Goal: Transaction & Acquisition: Book appointment/travel/reservation

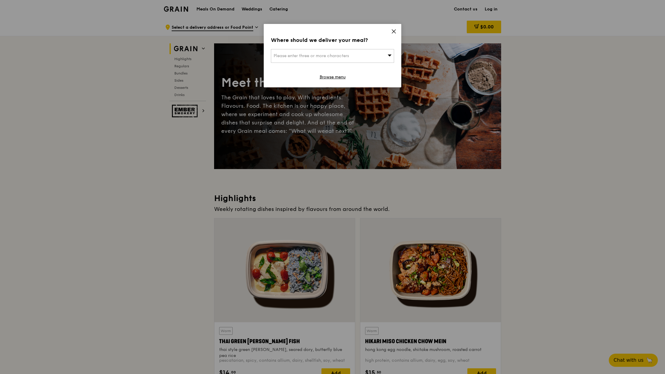
click at [395, 31] on icon at bounding box center [393, 31] width 5 height 5
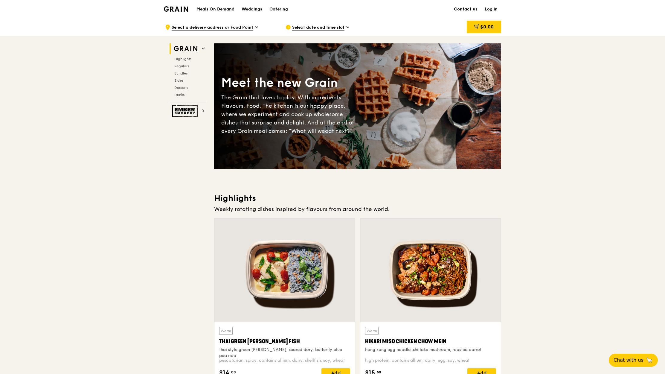
click at [276, 8] on div "Catering" at bounding box center [279, 9] width 19 height 18
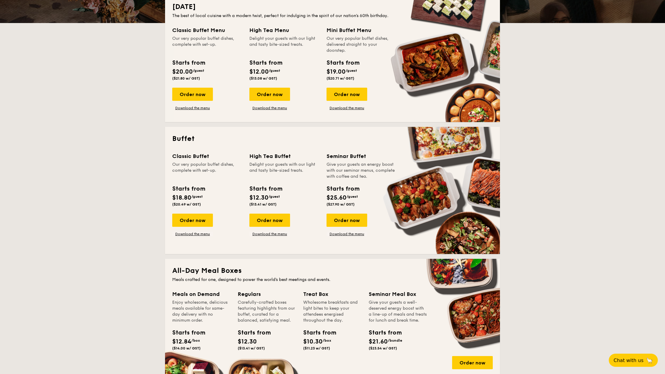
scroll to position [145, 0]
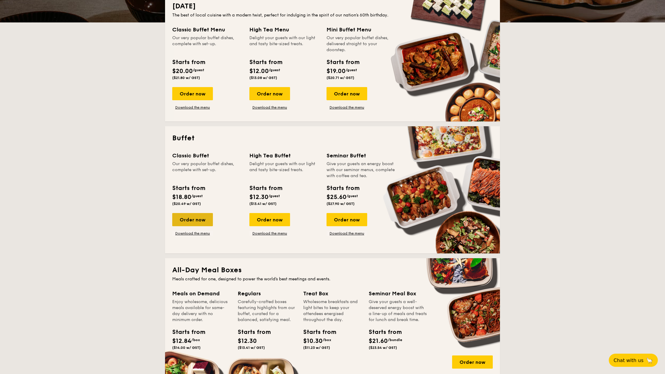
click at [191, 220] on div "Order now" at bounding box center [192, 219] width 41 height 13
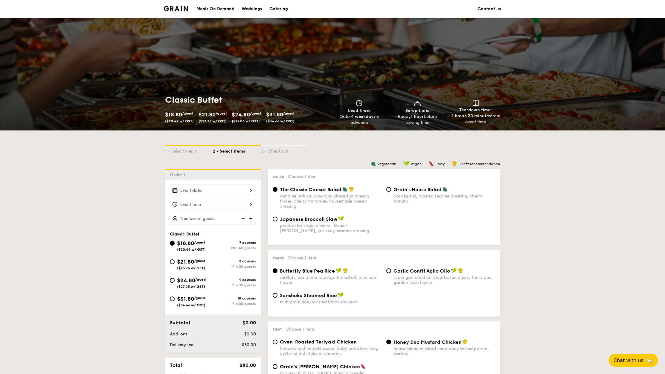
click at [251, 191] on div "2025 Aug [DATE] Tue Wed Thu Fri Sat Sun 1 2 3 4 5 6 7 8 9 10 11 12 13 14 15 16 …" at bounding box center [213, 191] width 86 height 12
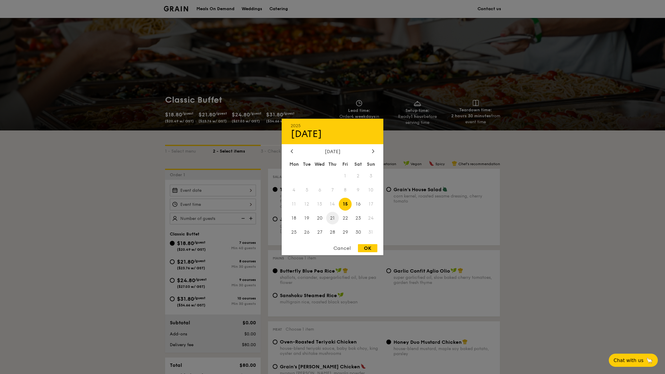
click at [335, 220] on span "21" at bounding box center [332, 217] width 13 height 13
click at [370, 249] on div "OK" at bounding box center [367, 248] width 19 height 8
type input "[DATE]"
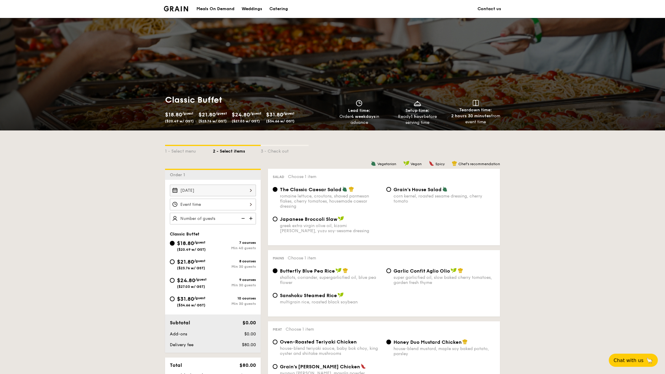
click at [251, 203] on div "12 1 2 3 4 5 6 7 8 9 10 11 00 15 30 45 am pm Cancel OK" at bounding box center [213, 205] width 86 height 12
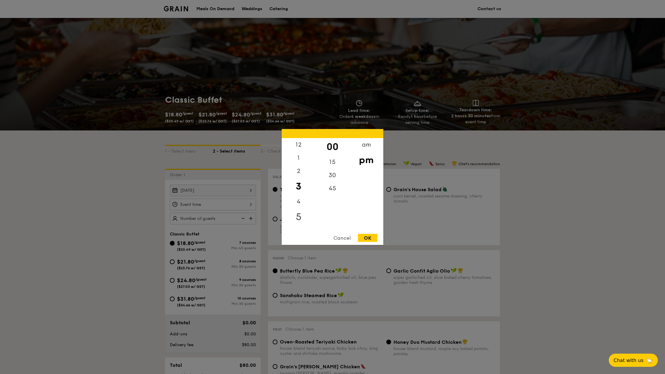
click at [296, 217] on div "5" at bounding box center [299, 216] width 34 height 17
click at [335, 188] on div "45" at bounding box center [333, 190] width 34 height 17
click at [370, 239] on div "OK" at bounding box center [367, 238] width 19 height 8
type input "5:45PM"
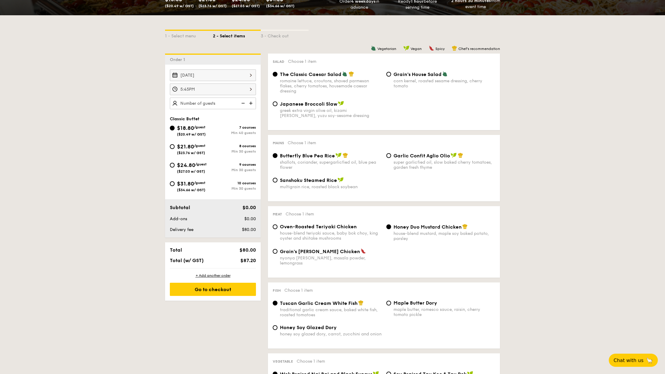
scroll to position [75, 0]
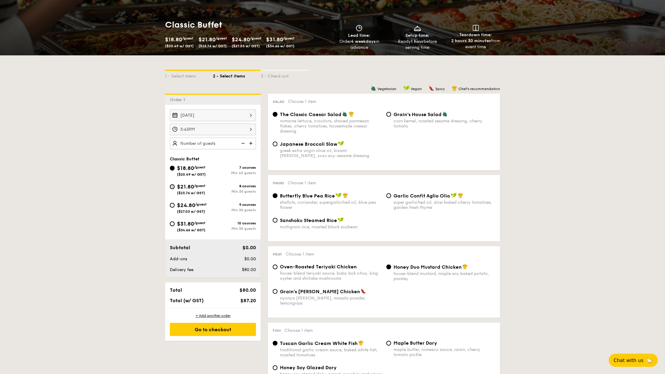
click at [174, 188] on input "$21.80 /guest ($23.76 w/ GST) 8 courses Min 30 guests" at bounding box center [172, 186] width 5 height 5
radio input "true"
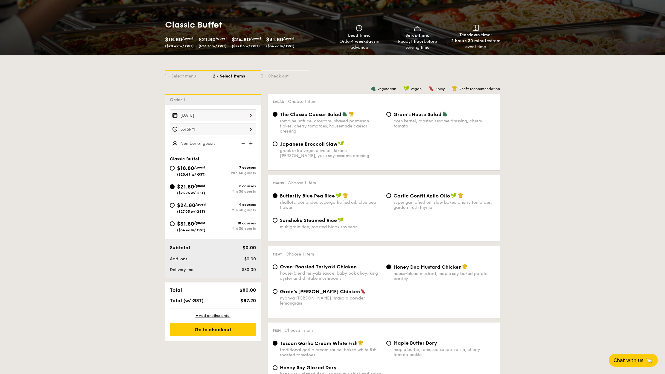
radio input "true"
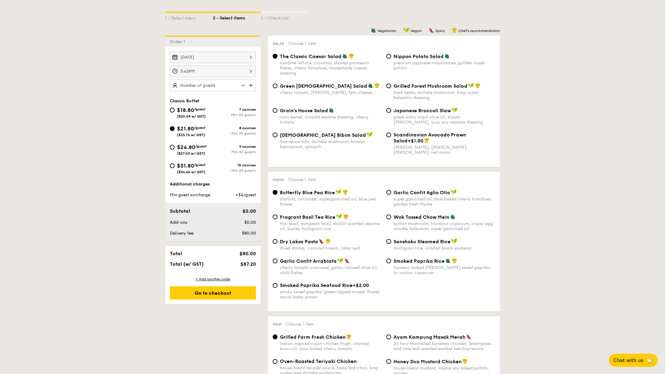
scroll to position [123, 0]
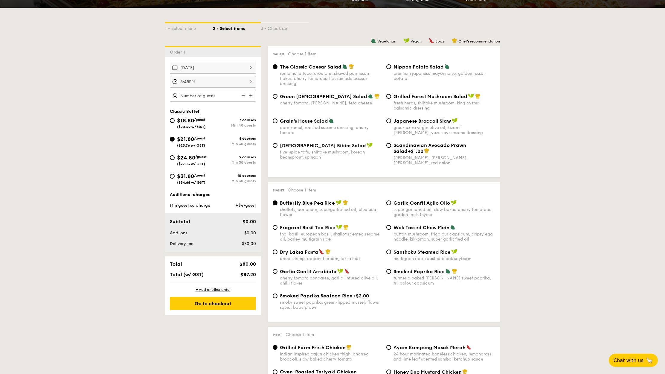
click at [251, 96] on img at bounding box center [251, 95] width 9 height 11
click at [252, 95] on img at bounding box center [251, 95] width 9 height 11
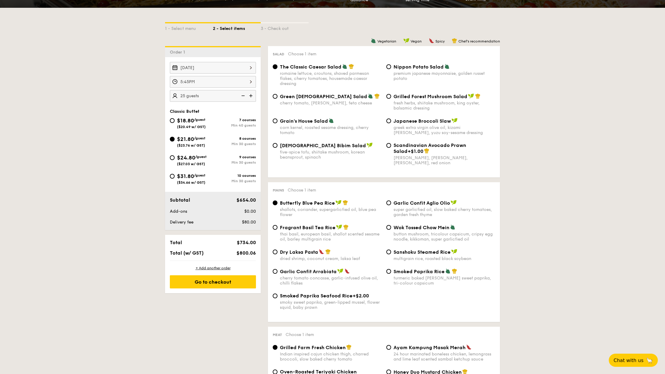
type input "30 guests"
click at [212, 285] on div "Go to checkout" at bounding box center [213, 281] width 86 height 13
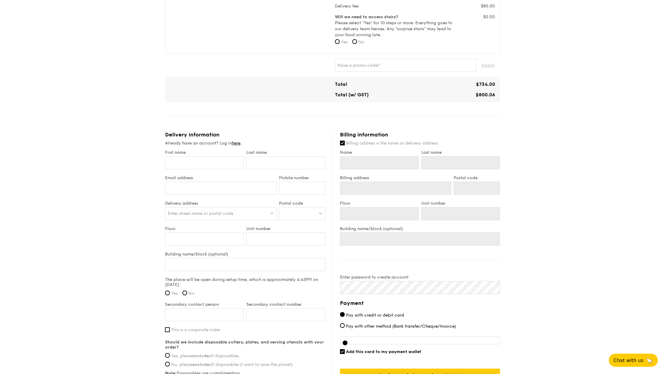
scroll to position [227, 0]
